Goal: Task Accomplishment & Management: Manage account settings

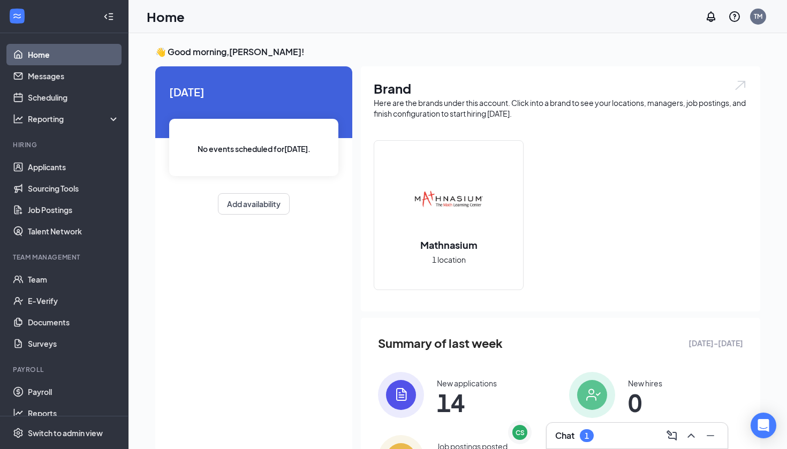
click at [582, 448] on div "Chat 1" at bounding box center [637, 435] width 182 height 27
click at [582, 432] on div "1" at bounding box center [587, 435] width 14 height 13
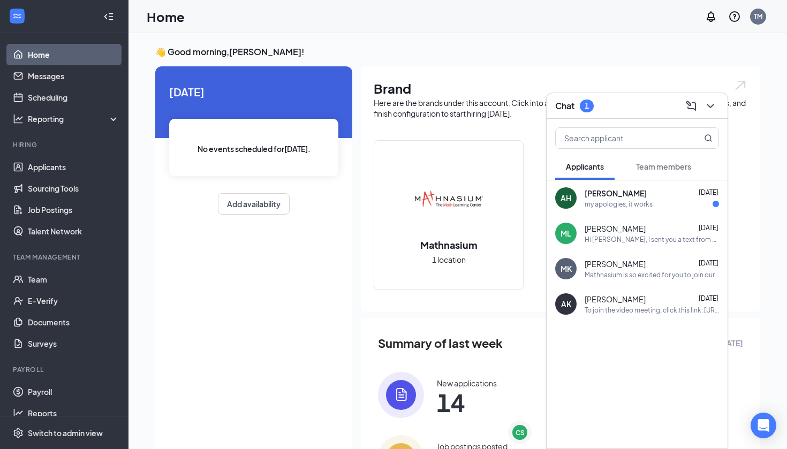
click at [649, 209] on div "AH [PERSON_NAME] [DATE] my apologies, it works" at bounding box center [636, 197] width 181 height 35
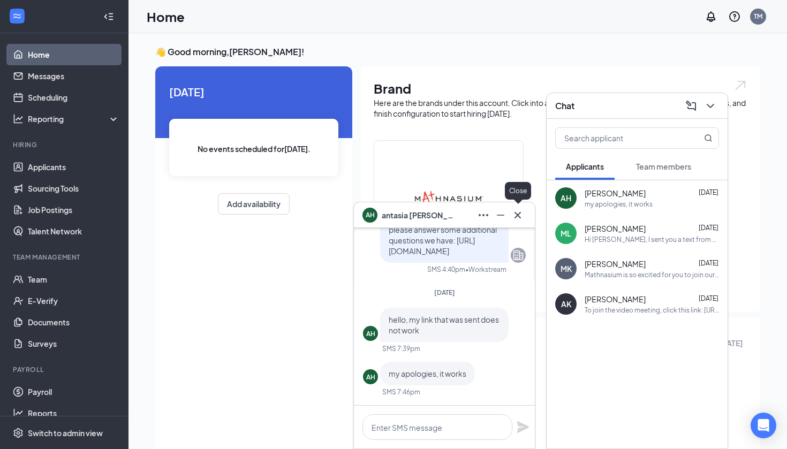
click at [517, 217] on icon "Cross" at bounding box center [517, 215] width 13 height 13
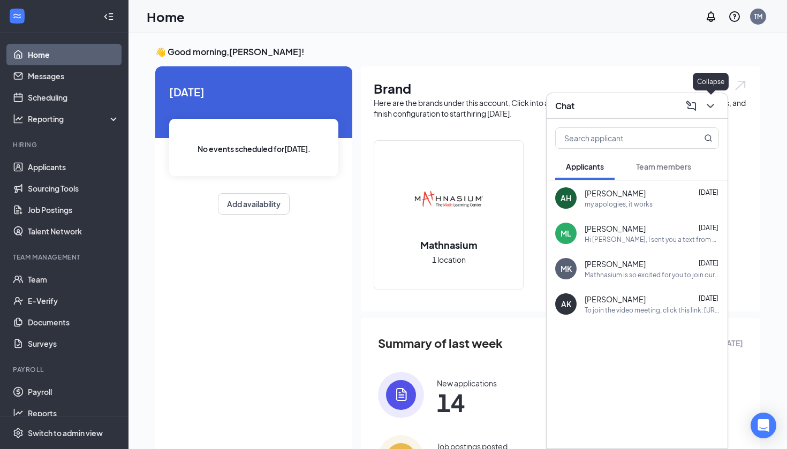
click at [707, 112] on button at bounding box center [710, 105] width 17 height 17
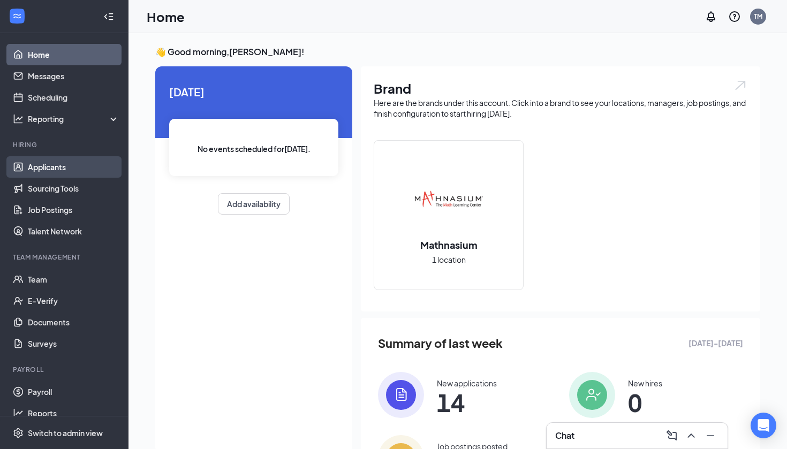
click at [56, 169] on link "Applicants" at bounding box center [74, 166] width 92 height 21
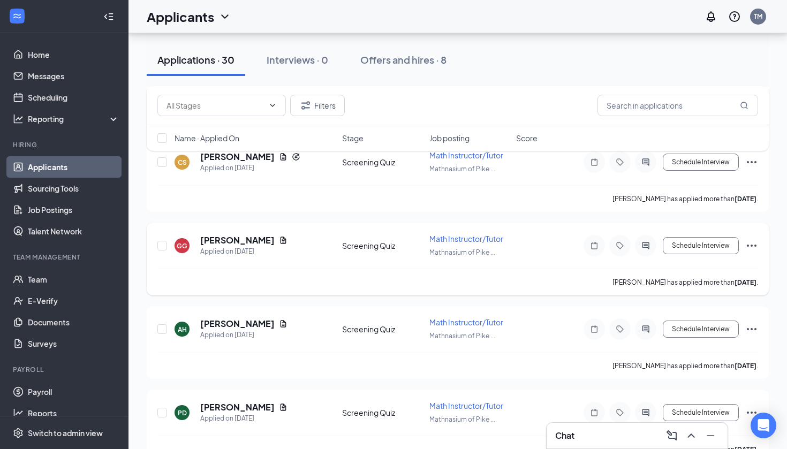
scroll to position [488, 0]
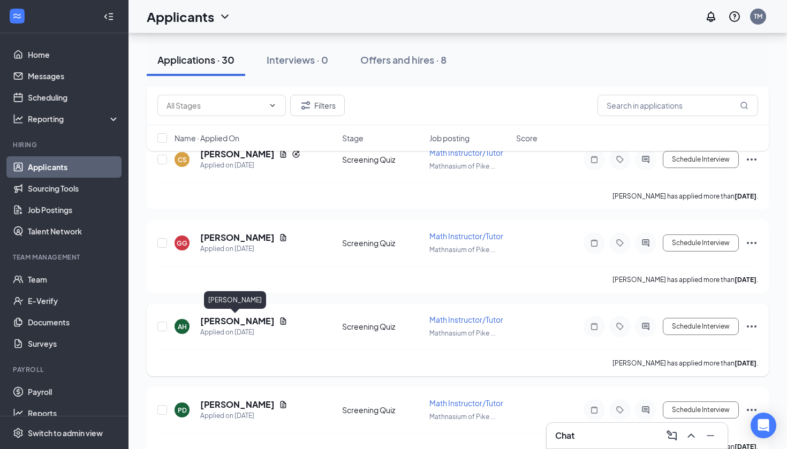
click at [235, 318] on h5 "[PERSON_NAME]" at bounding box center [237, 321] width 74 height 12
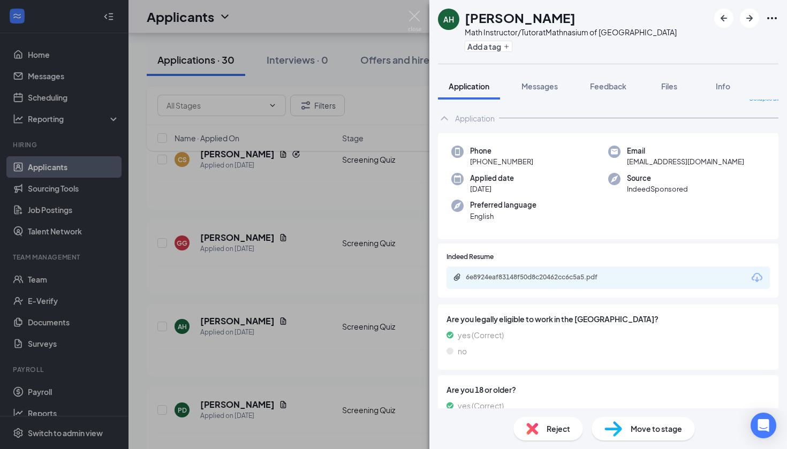
scroll to position [11, 0]
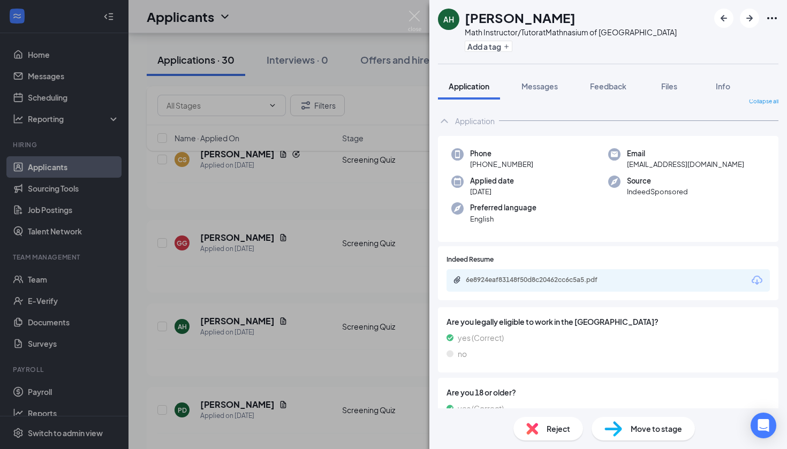
click at [566, 281] on div "6e8924eaf83148f50d8c20462cc6c5a5.pdf" at bounding box center [541, 280] width 150 height 9
click at [421, 15] on img at bounding box center [414, 21] width 13 height 21
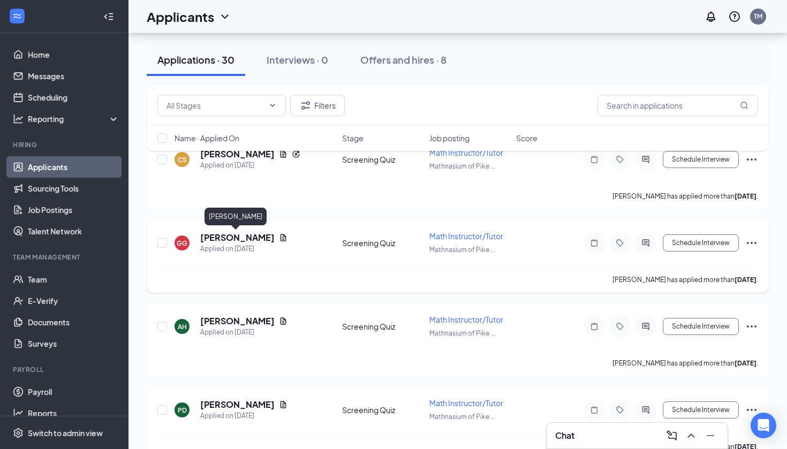
click at [210, 241] on h5 "[PERSON_NAME]" at bounding box center [237, 238] width 74 height 12
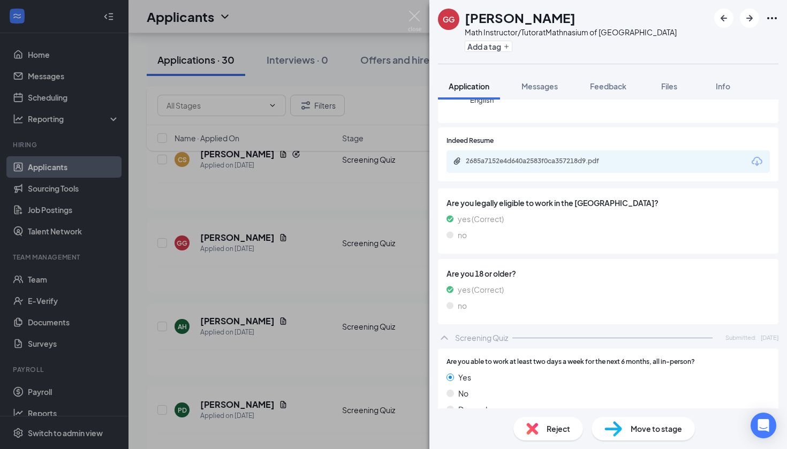
scroll to position [88, 0]
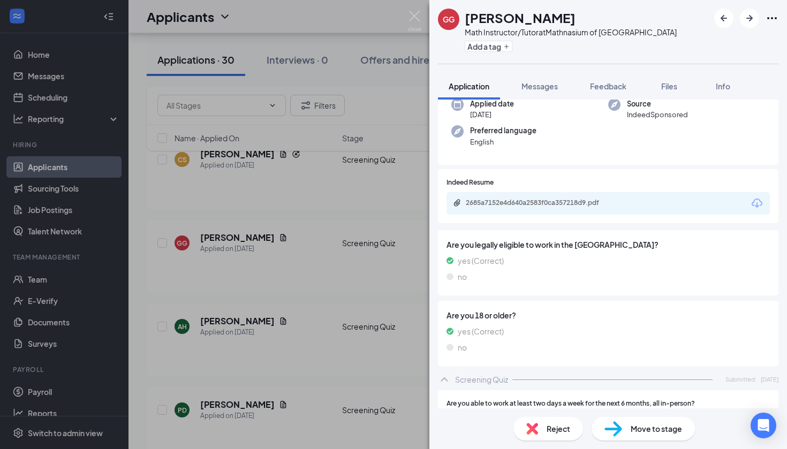
click at [603, 208] on div "2685a7152e4d640a2583f0ca357218d9.pdf" at bounding box center [607, 203] width 323 height 22
click at [573, 199] on div "2685a7152e4d640a2583f0ca357218d9.pdf" at bounding box center [541, 203] width 150 height 9
click at [416, 16] on img at bounding box center [414, 21] width 13 height 21
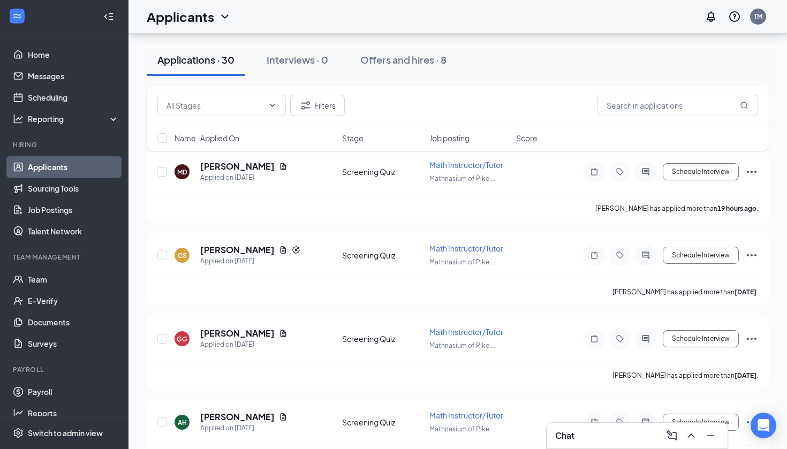
scroll to position [390, 0]
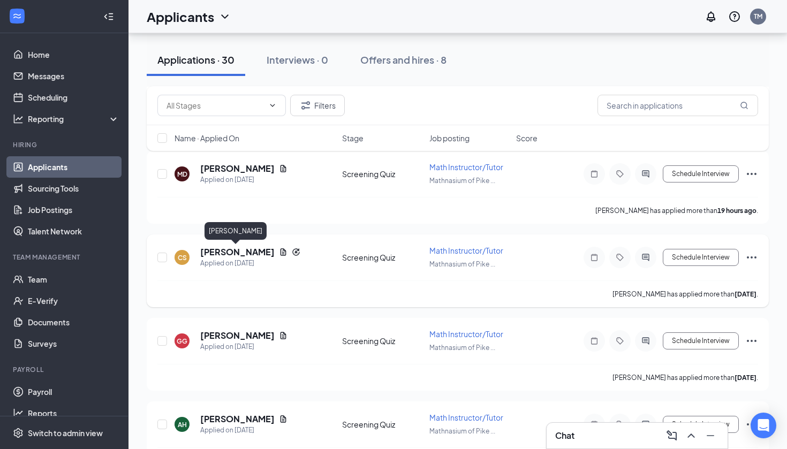
click at [235, 250] on h5 "[PERSON_NAME]" at bounding box center [237, 252] width 74 height 12
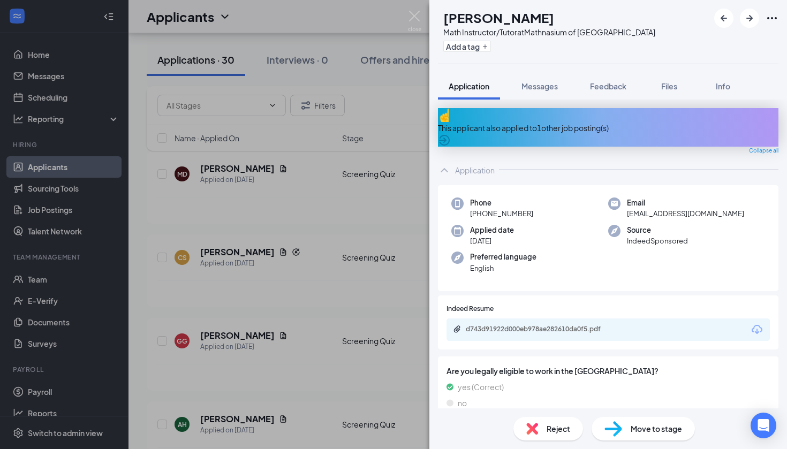
click at [524, 325] on div "d743d91922d000eb978ae282610da0f5.pdf" at bounding box center [539, 330] width 173 height 10
click at [288, 228] on div "CS [PERSON_NAME] Math Instructor/Tutor at [GEOGRAPHIC_DATA] of [GEOGRAPHIC_DATA…" at bounding box center [393, 224] width 787 height 449
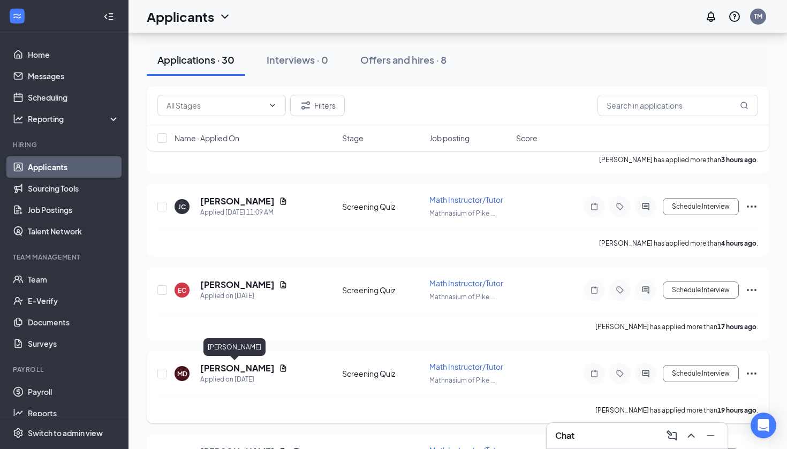
scroll to position [191, 0]
click at [212, 367] on h5 "[PERSON_NAME]" at bounding box center [237, 368] width 74 height 12
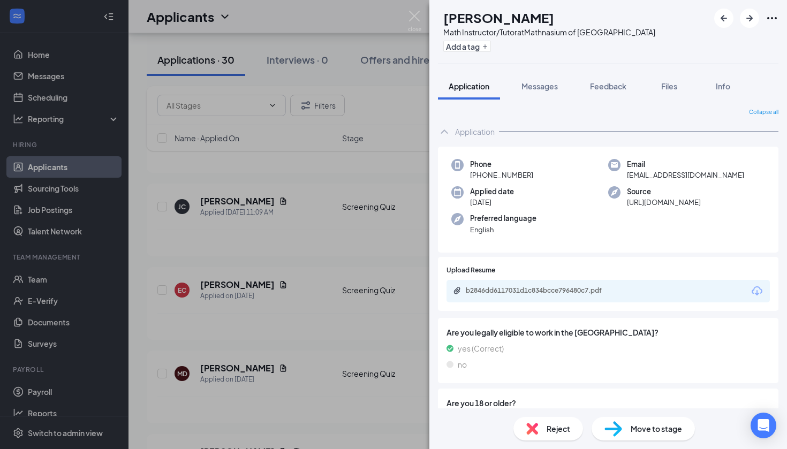
click at [586, 291] on div "b2846dd6117031d1c834bcce796480c7.pdf" at bounding box center [541, 290] width 150 height 9
click at [291, 236] on div "MD [PERSON_NAME] Math Instructor/Tutor at Mathnasium of [GEOGRAPHIC_DATA] Add a…" at bounding box center [393, 224] width 787 height 449
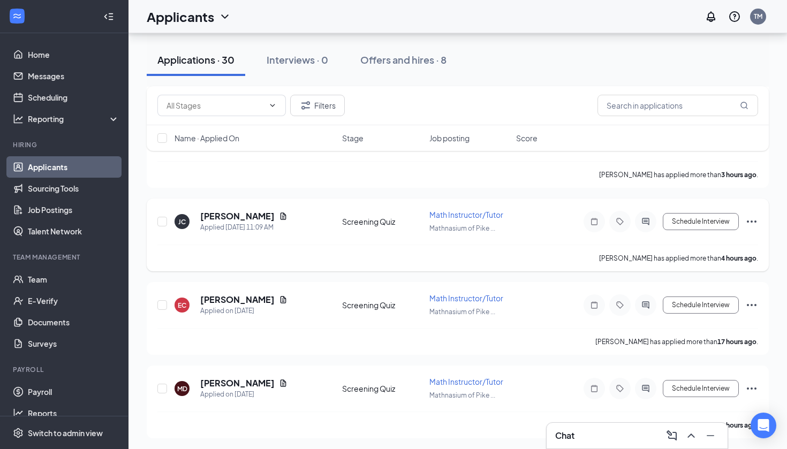
scroll to position [179, 0]
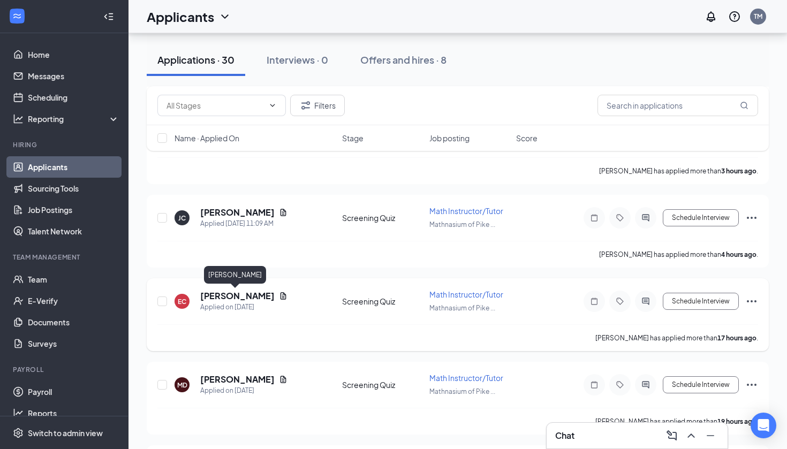
click at [231, 296] on h5 "[PERSON_NAME]" at bounding box center [237, 296] width 74 height 12
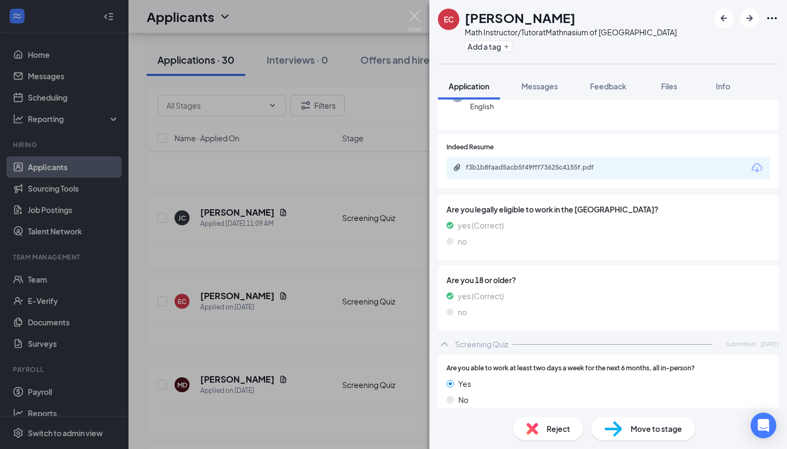
scroll to position [83, 0]
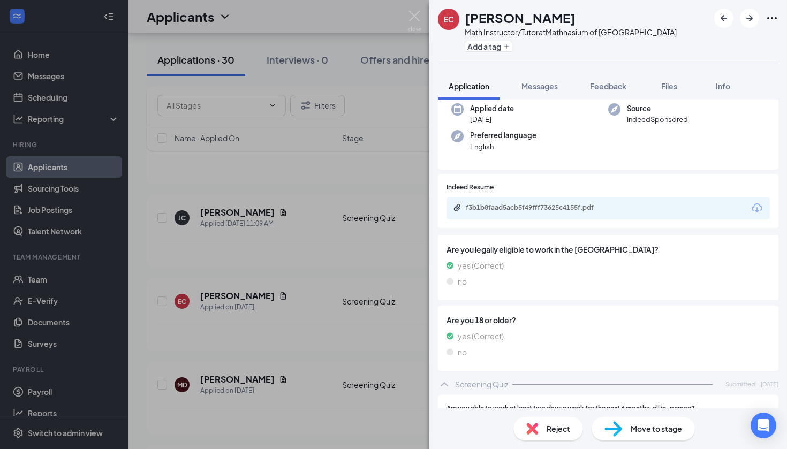
click at [412, 8] on div "EC [PERSON_NAME] Math Instructor/Tutor at Mathnasium of [GEOGRAPHIC_DATA] Add a…" at bounding box center [393, 224] width 787 height 449
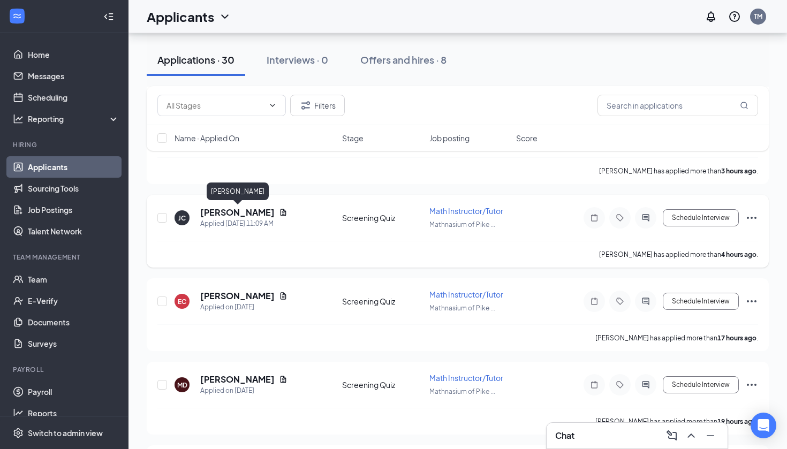
click at [232, 209] on h5 "[PERSON_NAME]" at bounding box center [237, 213] width 74 height 12
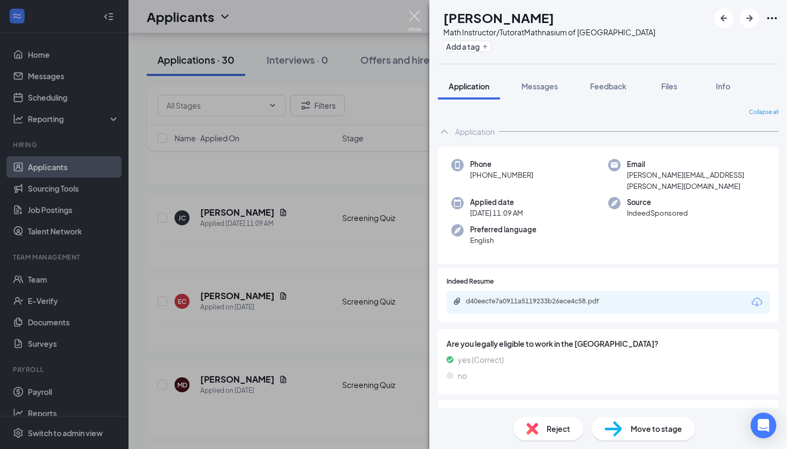
click at [412, 17] on img at bounding box center [414, 21] width 13 height 21
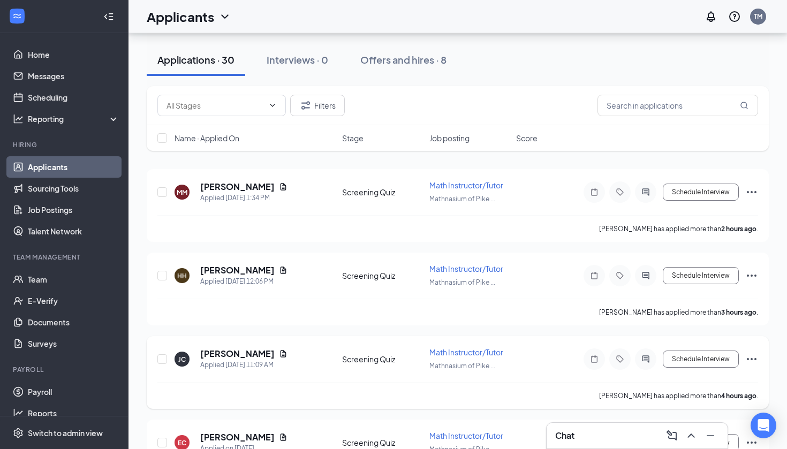
scroll to position [34, 0]
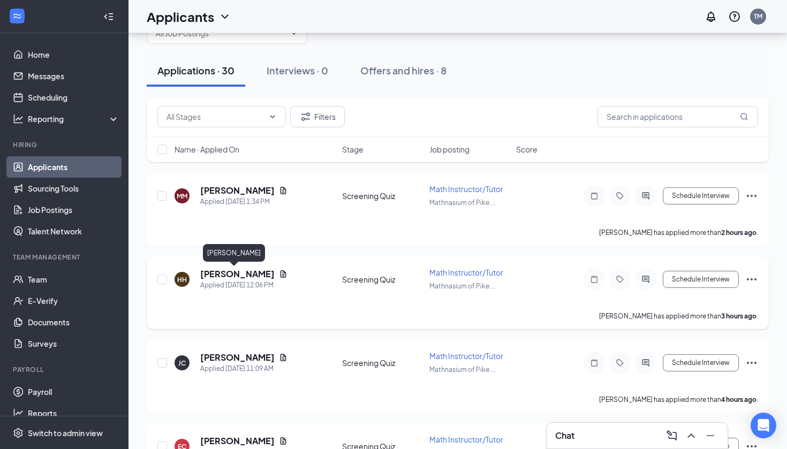
click at [214, 276] on h5 "[PERSON_NAME]" at bounding box center [237, 274] width 74 height 12
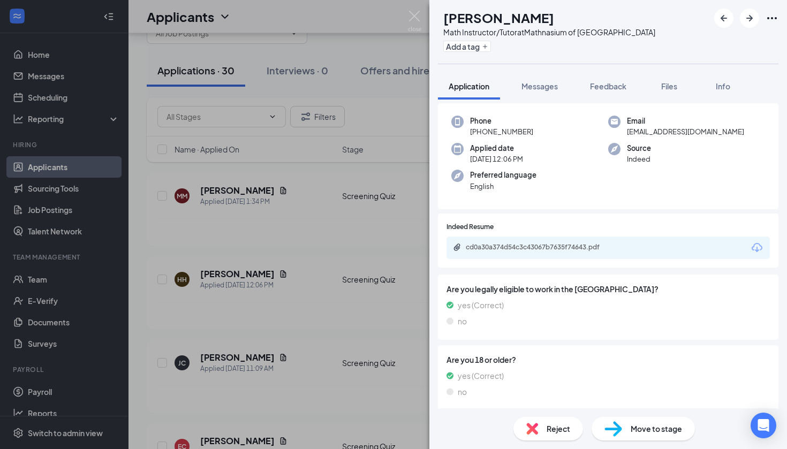
scroll to position [44, 0]
click at [580, 239] on div "cd0a30a374d54c3c43067b7635f74643.pdf" at bounding box center [607, 247] width 323 height 22
click at [575, 248] on div "cd0a30a374d54c3c43067b7635f74643.pdf" at bounding box center [541, 246] width 150 height 9
click at [207, 220] on div "HH [PERSON_NAME] Math Instructor/Tutor at Mathnasium of [GEOGRAPHIC_DATA] Add a…" at bounding box center [393, 224] width 787 height 449
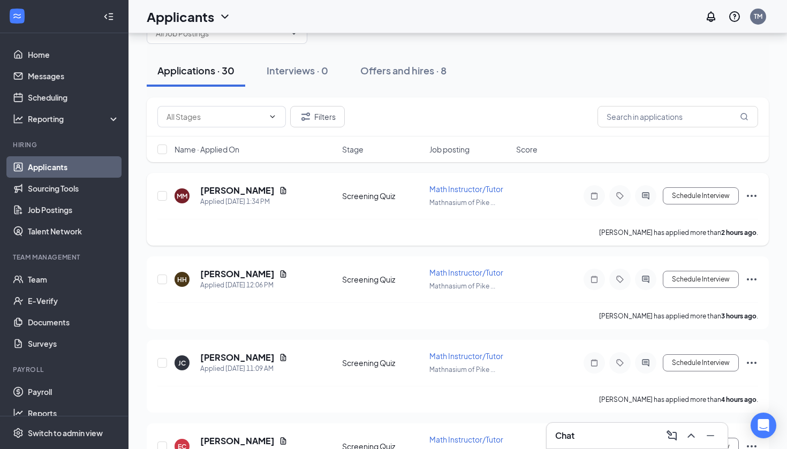
click at [232, 192] on h5 "[PERSON_NAME]" at bounding box center [237, 191] width 74 height 12
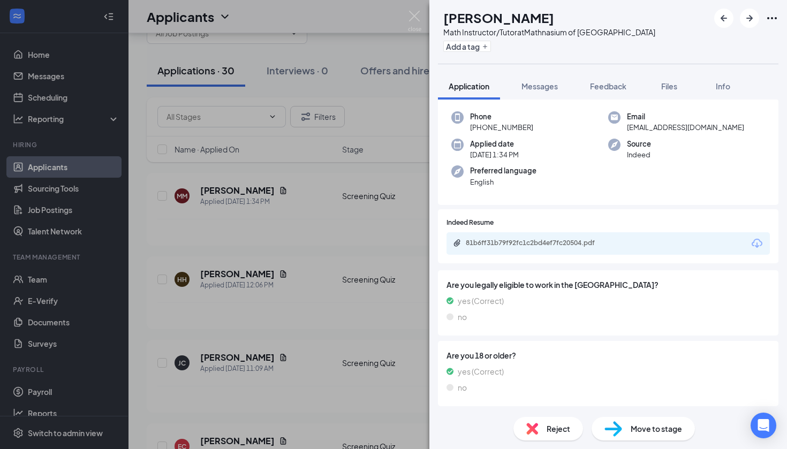
scroll to position [43, 0]
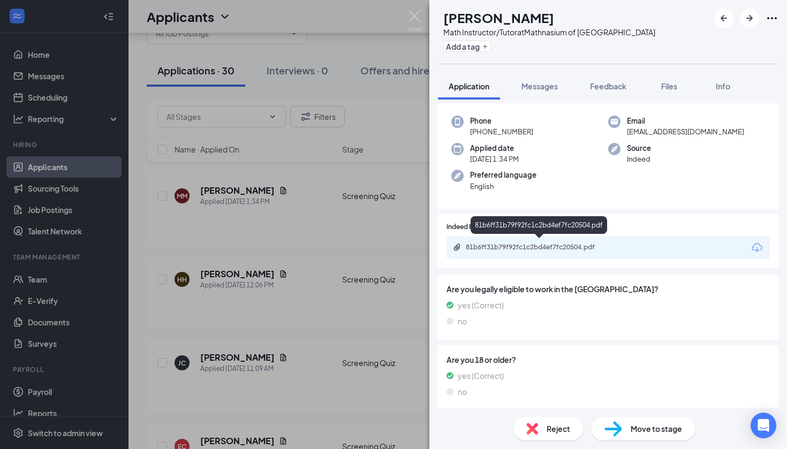
click at [574, 246] on div "81b6ff31b79f92fc1c2bd4ef7fc20504.pdf" at bounding box center [541, 247] width 150 height 9
click at [416, 15] on img at bounding box center [414, 21] width 13 height 21
